Goal: Find specific page/section: Find specific page/section

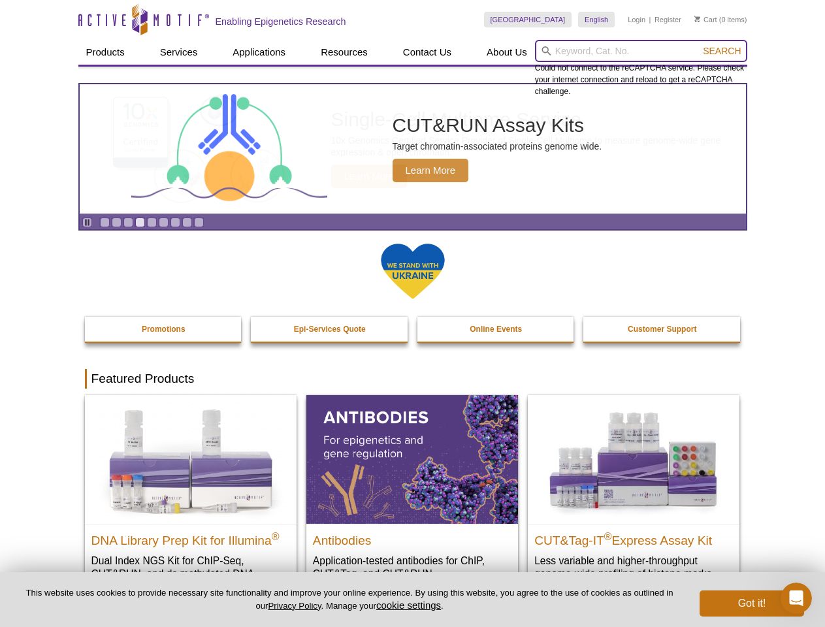
click at [641, 51] on input "search" at bounding box center [641, 51] width 212 height 22
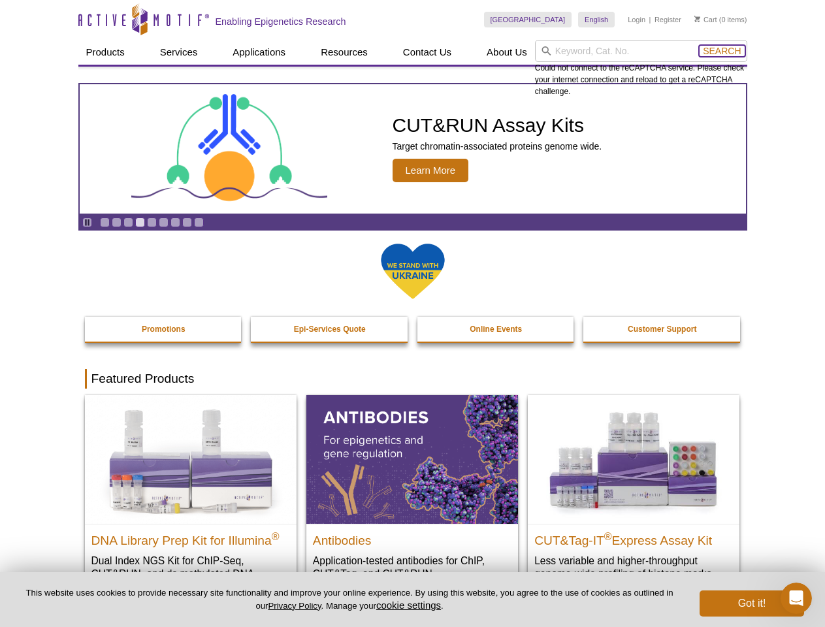
click at [721, 51] on span "Search" at bounding box center [722, 51] width 38 height 10
click at [87, 222] on icon "Pause" at bounding box center [87, 222] width 8 height 8
click at [104, 222] on link "Go to slide 1" at bounding box center [105, 222] width 10 height 10
click at [116, 222] on link "Go to slide 2" at bounding box center [117, 222] width 10 height 10
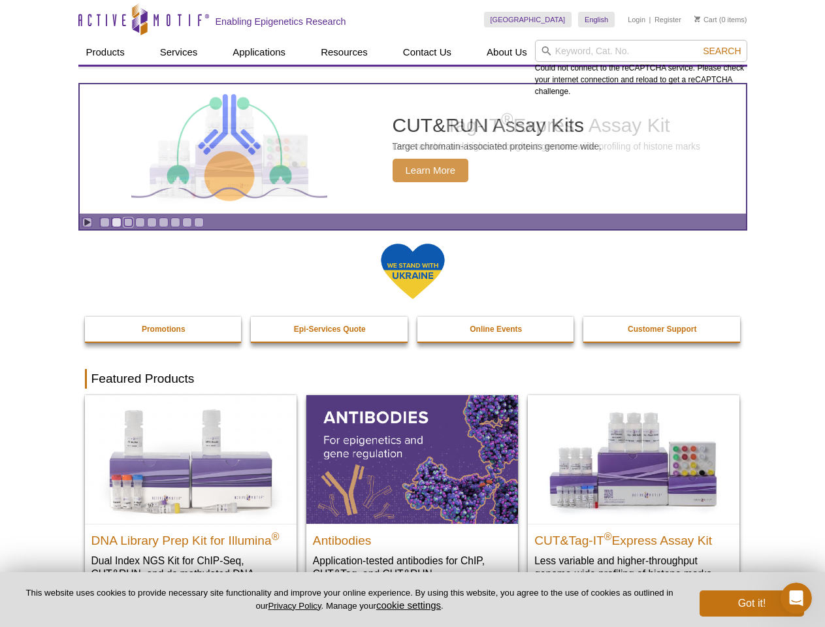
click at [128, 222] on link "Go to slide 3" at bounding box center [128, 222] width 10 height 10
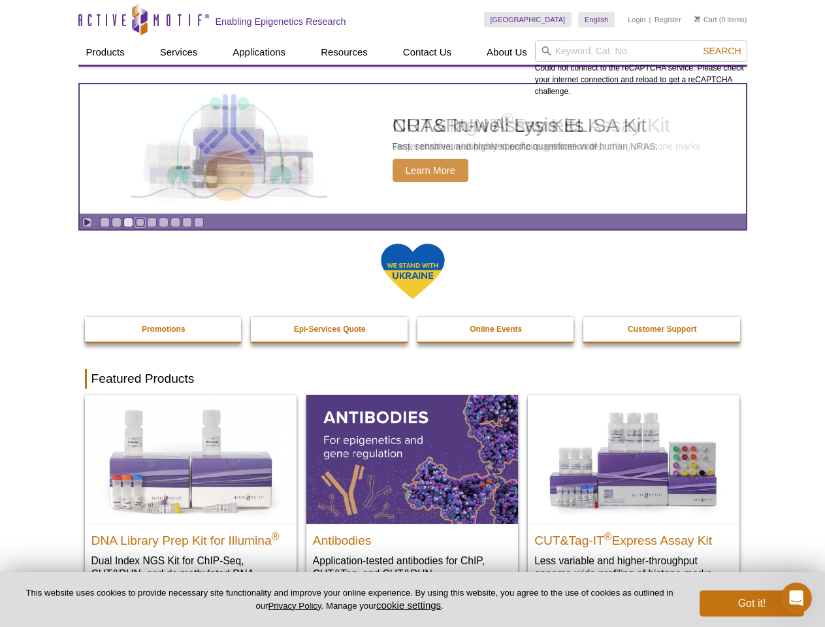
click at [140, 222] on link "Go to slide 4" at bounding box center [140, 222] width 10 height 10
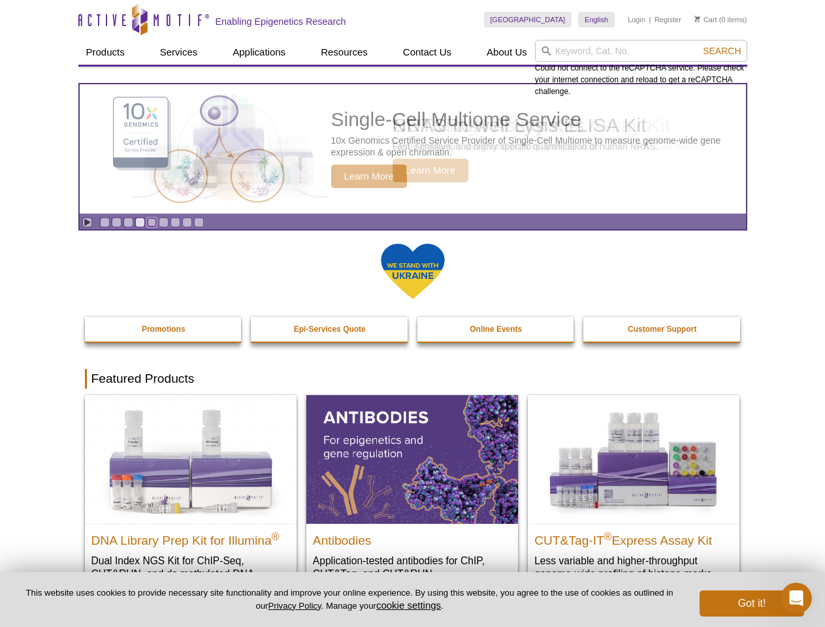
click at [151, 222] on link "Go to slide 5" at bounding box center [152, 222] width 10 height 10
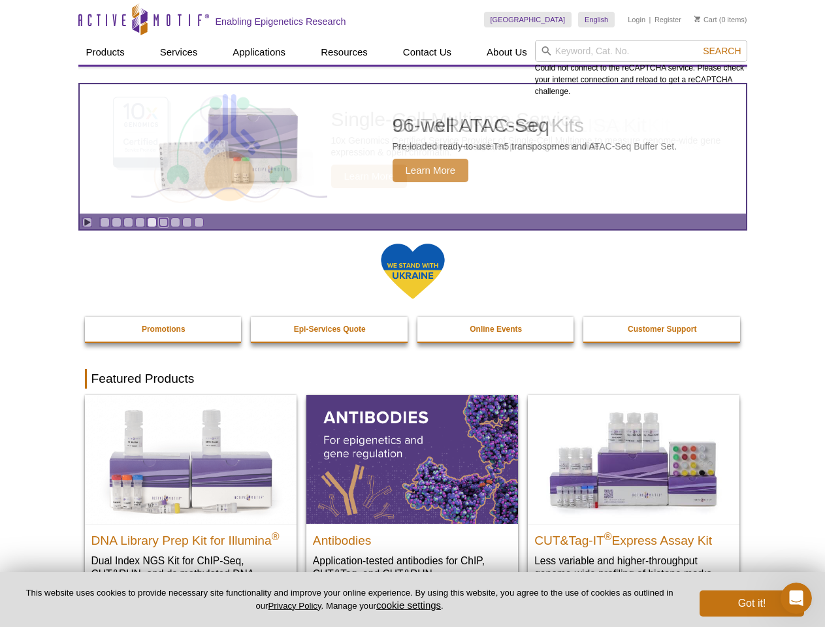
click at [163, 222] on link "Go to slide 6" at bounding box center [164, 222] width 10 height 10
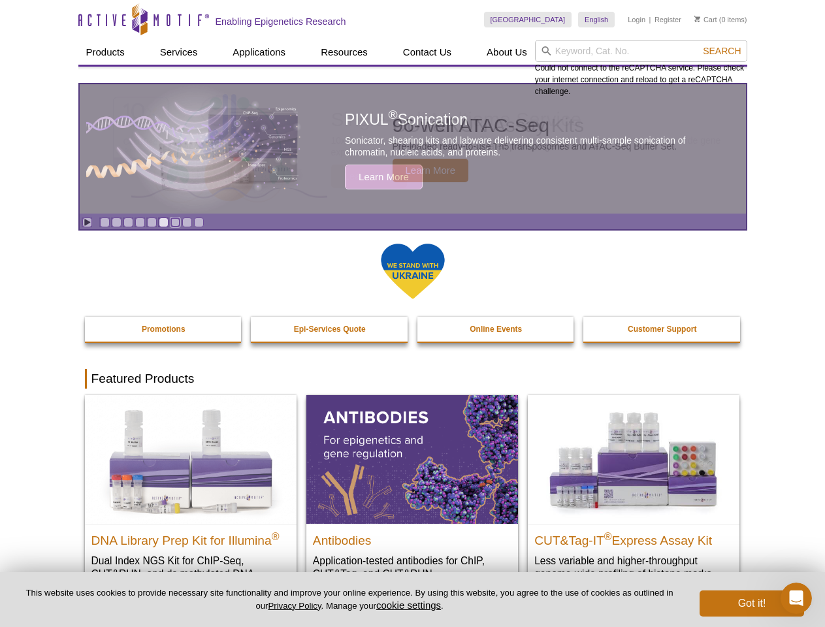
click at [175, 222] on link "Go to slide 7" at bounding box center [175, 222] width 10 height 10
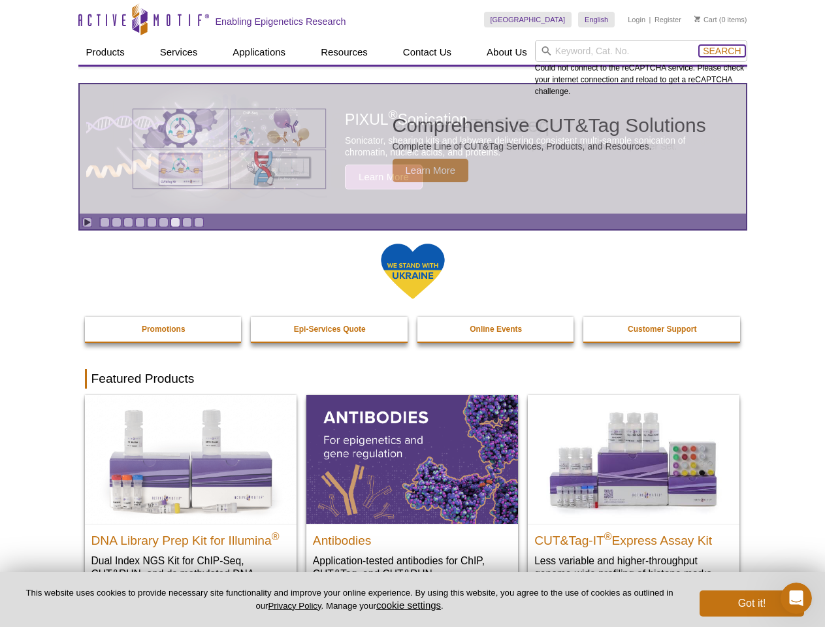
click at [721, 51] on span "Search" at bounding box center [722, 51] width 38 height 10
